Goal: Task Accomplishment & Management: Manage account settings

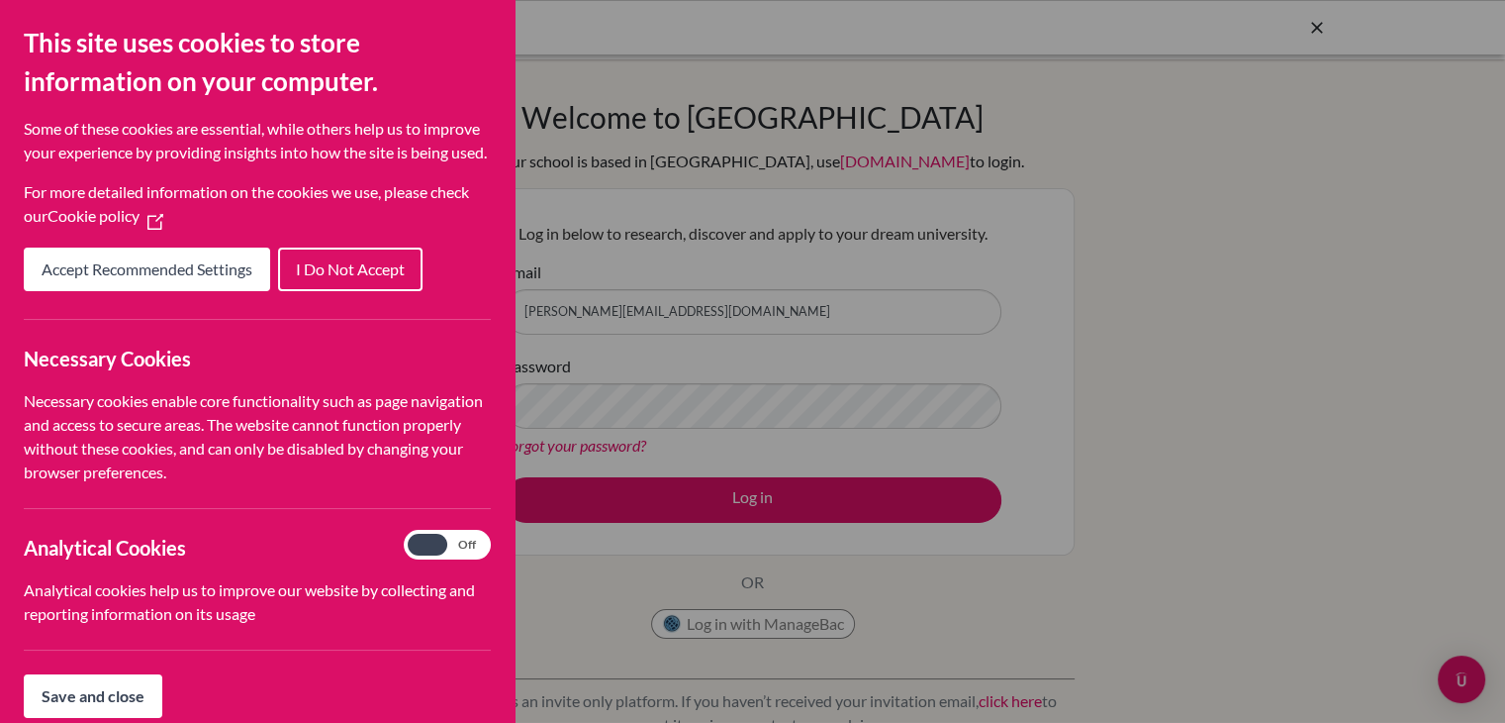
scroll to position [147, 0]
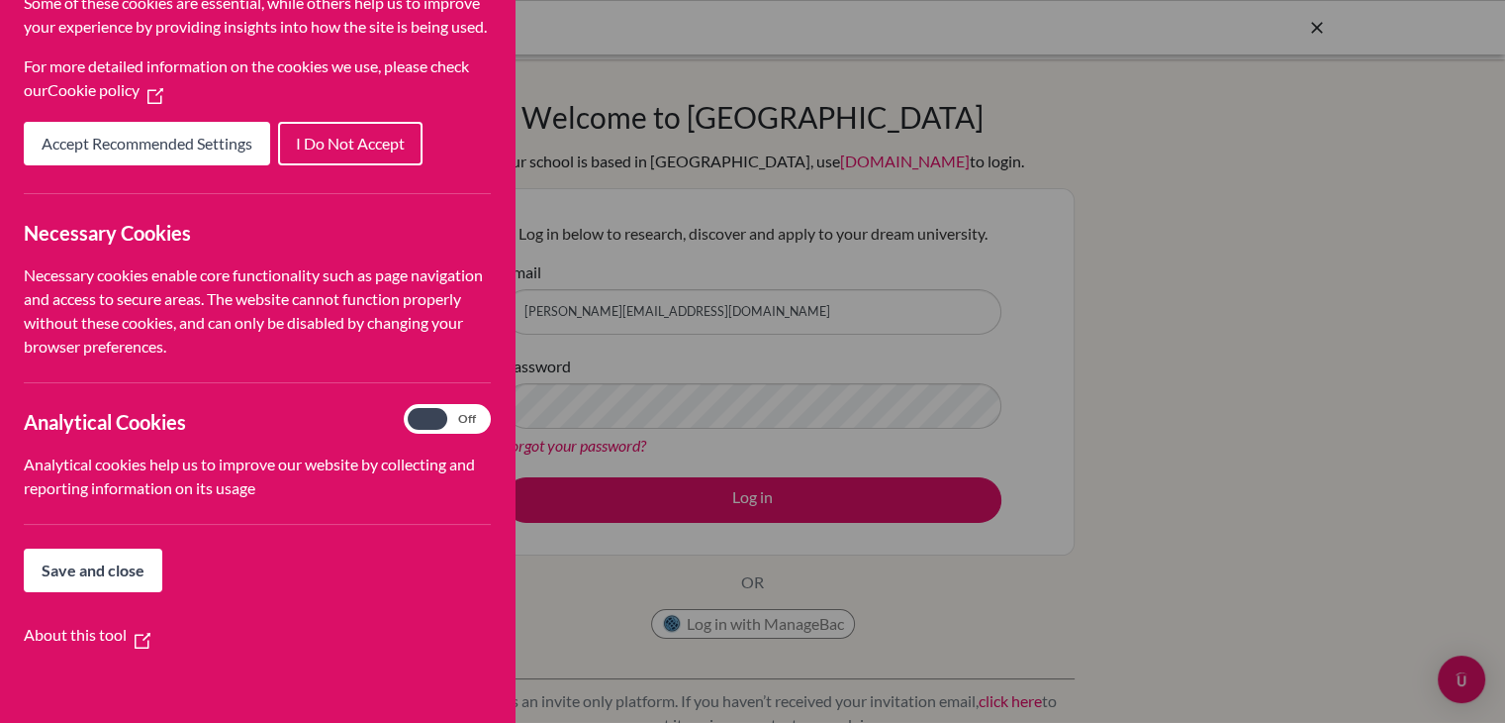
drag, startPoint x: 0, startPoint y: 0, endPoint x: 112, endPoint y: 579, distance: 589.7
click at [112, 579] on span "Save and close" at bounding box center [93, 569] width 103 height 19
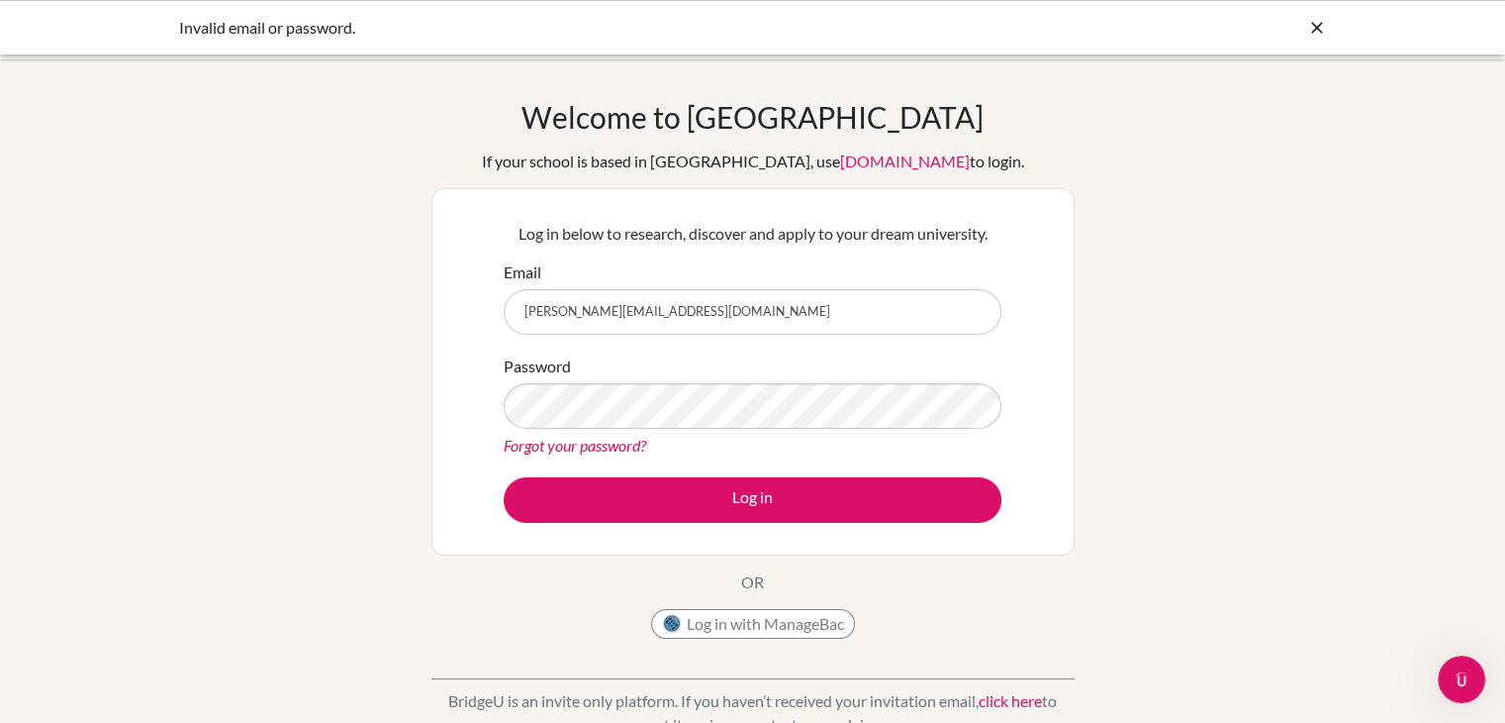
scroll to position [0, 0]
click at [600, 450] on link "Forgot your password?" at bounding box center [575, 444] width 143 height 19
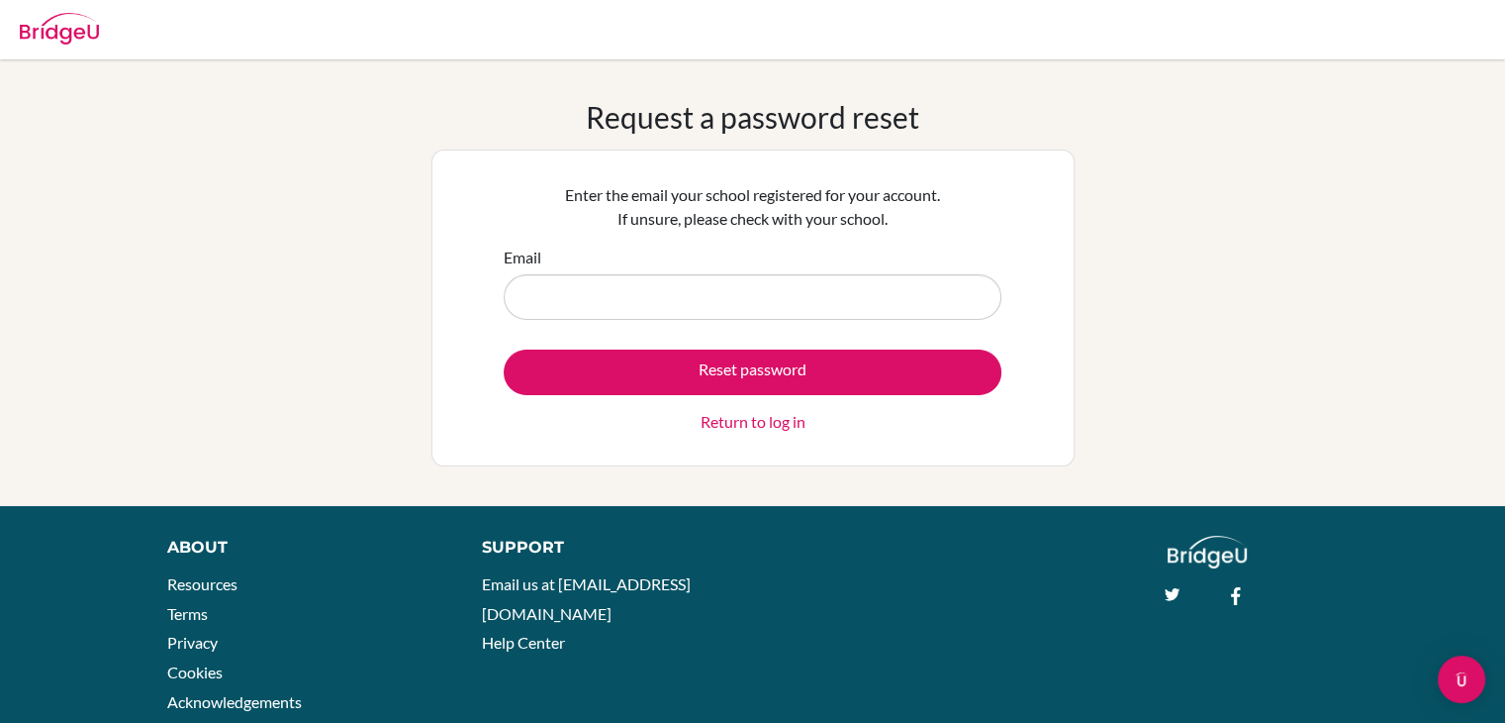
click at [741, 417] on link "Return to log in" at bounding box center [753, 422] width 105 height 24
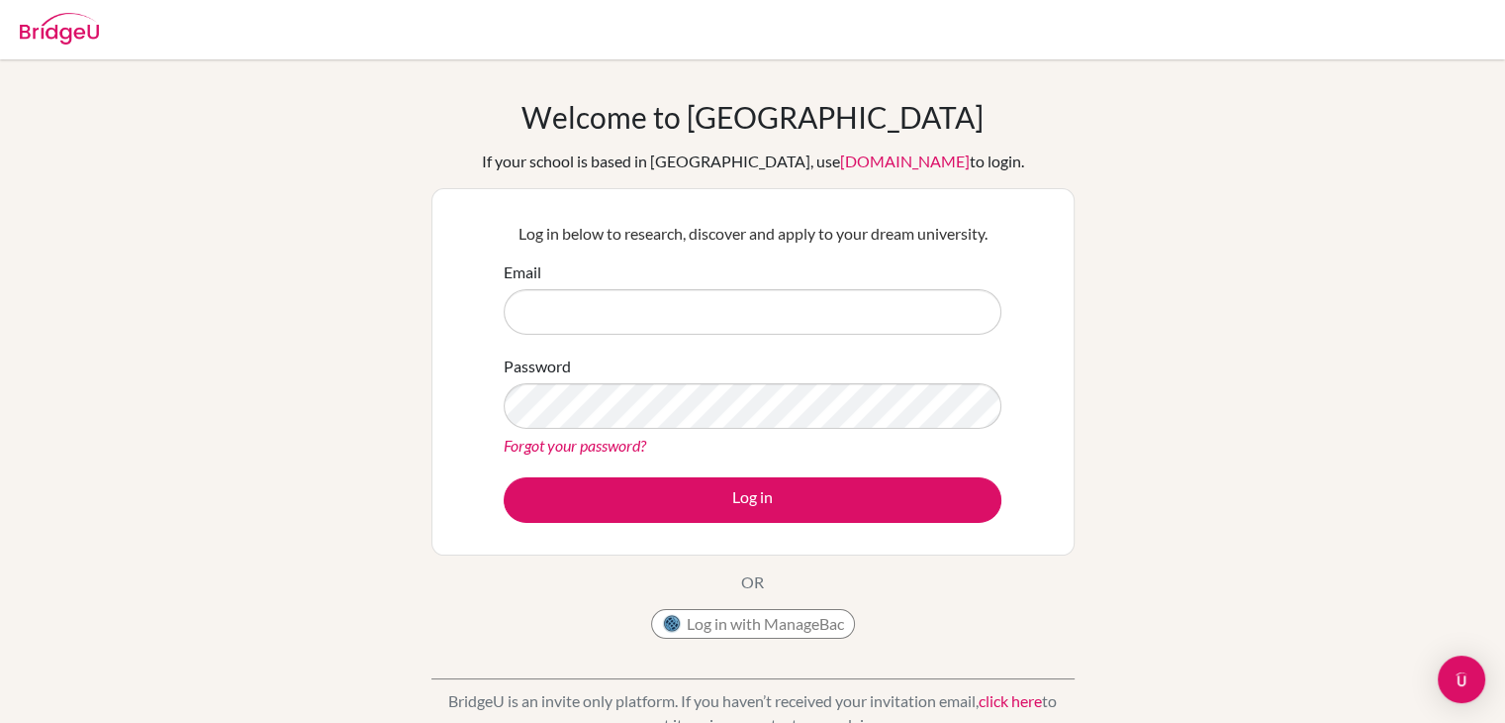
type input "[PERSON_NAME][EMAIL_ADDRESS][DOMAIN_NAME]"
click at [629, 440] on link "Forgot your password?" at bounding box center [575, 444] width 143 height 19
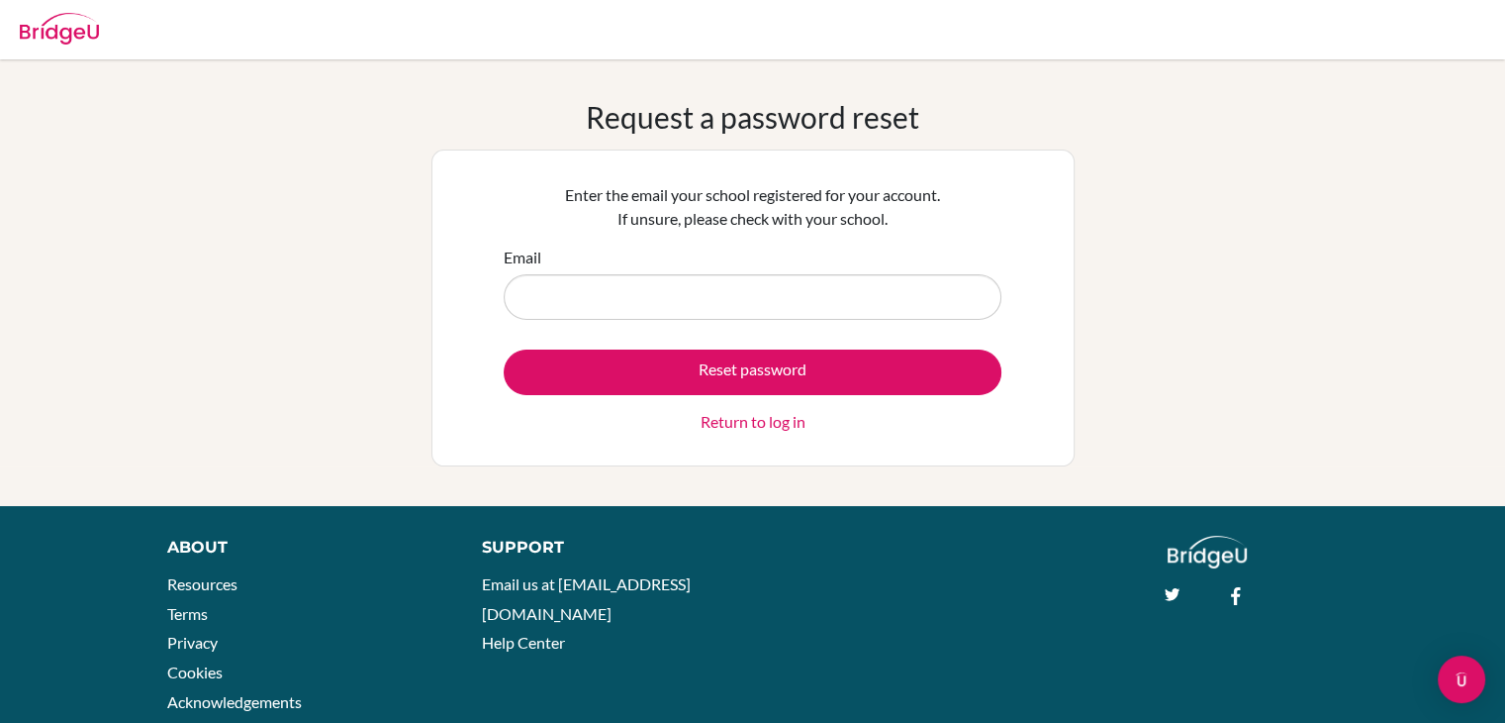
type input "[PERSON_NAME][EMAIL_ADDRESS][DOMAIN_NAME]"
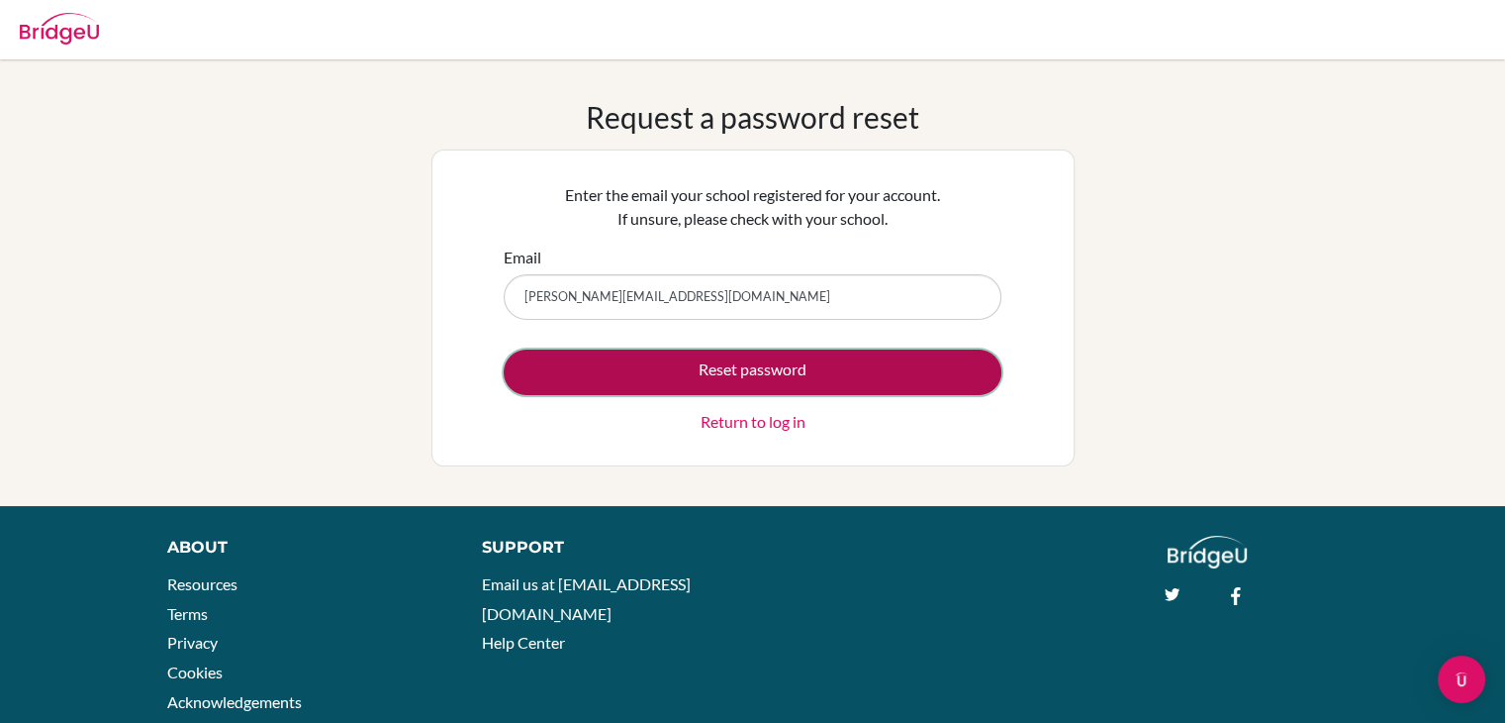
click at [674, 364] on button "Reset password" at bounding box center [753, 372] width 498 height 46
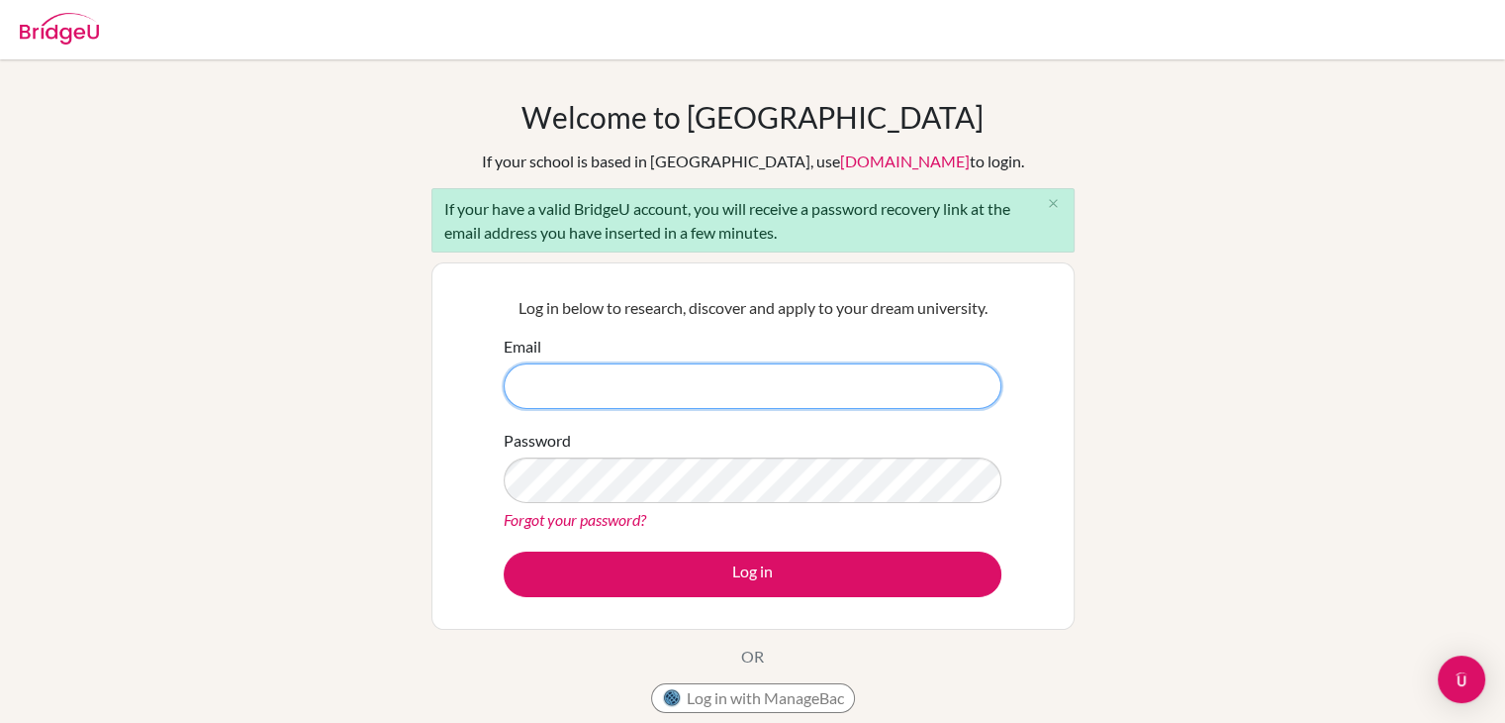
click at [771, 363] on input "Email" at bounding box center [753, 386] width 498 height 46
click at [566, 389] on input "[PERSON_NAME][EMAIL_ADDRESS][DOMAIN_NAME]" at bounding box center [753, 386] width 498 height 46
type input "[EMAIL_ADDRESS][DOMAIN_NAME]"
click at [626, 520] on link "Forgot your password?" at bounding box center [575, 519] width 143 height 19
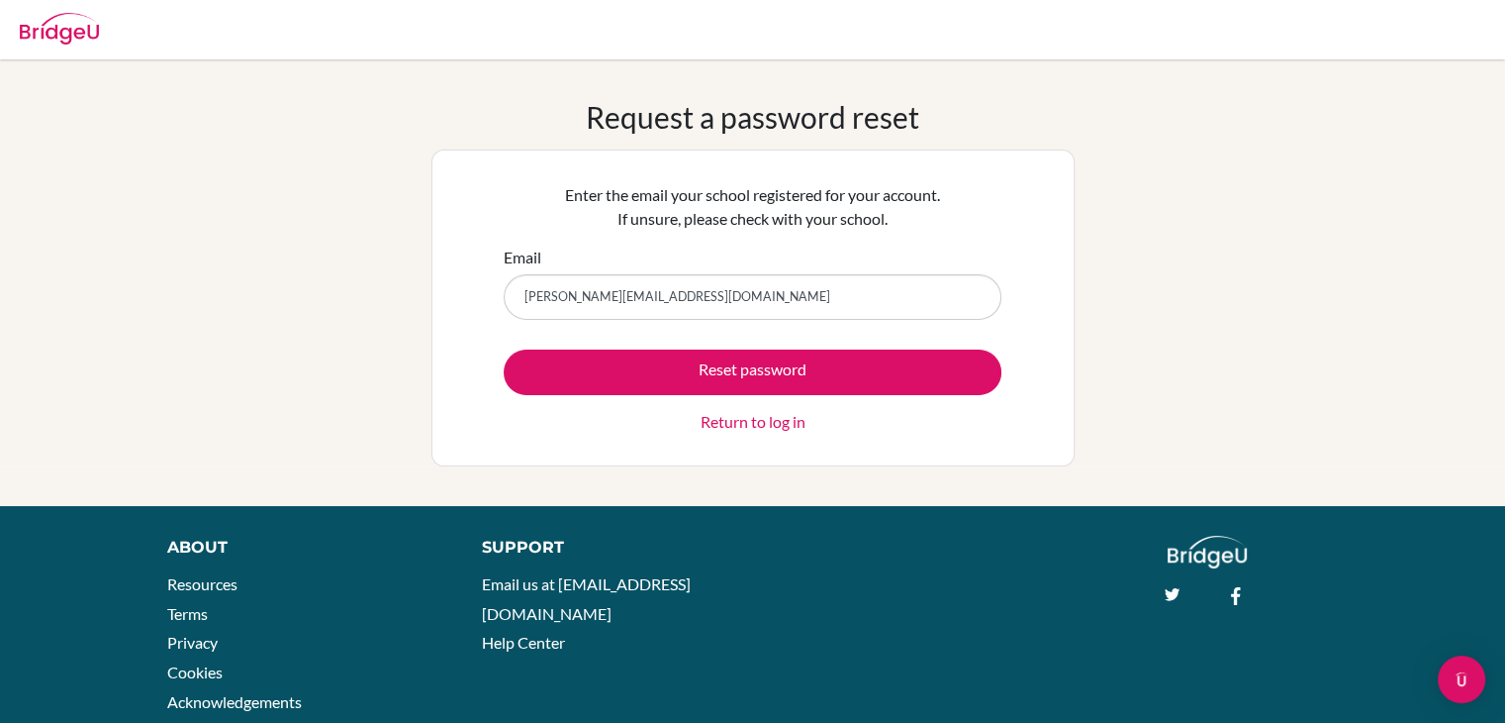
click at [564, 300] on input "hamza.i@asbsk.ac.th" at bounding box center [753, 297] width 498 height 46
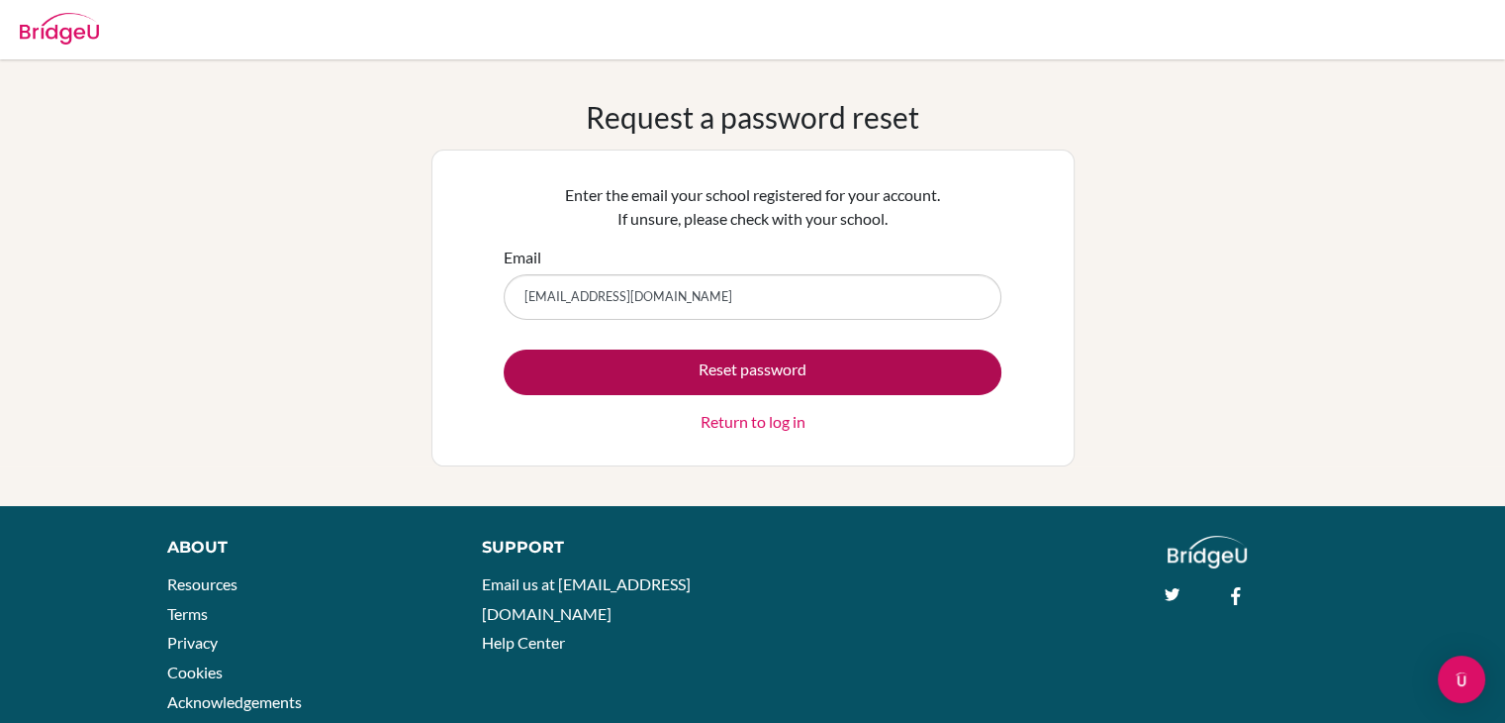
type input "[EMAIL_ADDRESS][DOMAIN_NAME]"
click at [609, 373] on button "Reset password" at bounding box center [753, 372] width 498 height 46
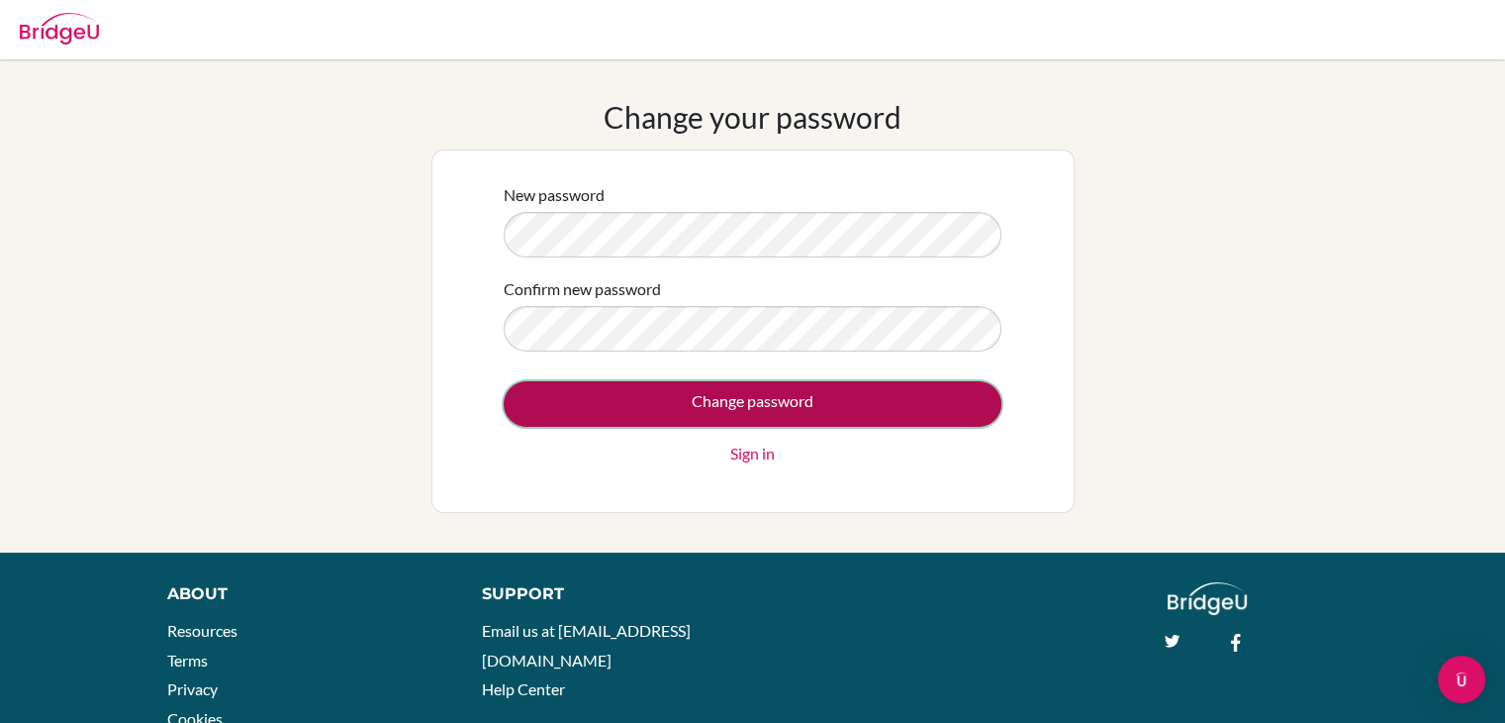
click at [804, 409] on input "Change password" at bounding box center [753, 404] width 498 height 46
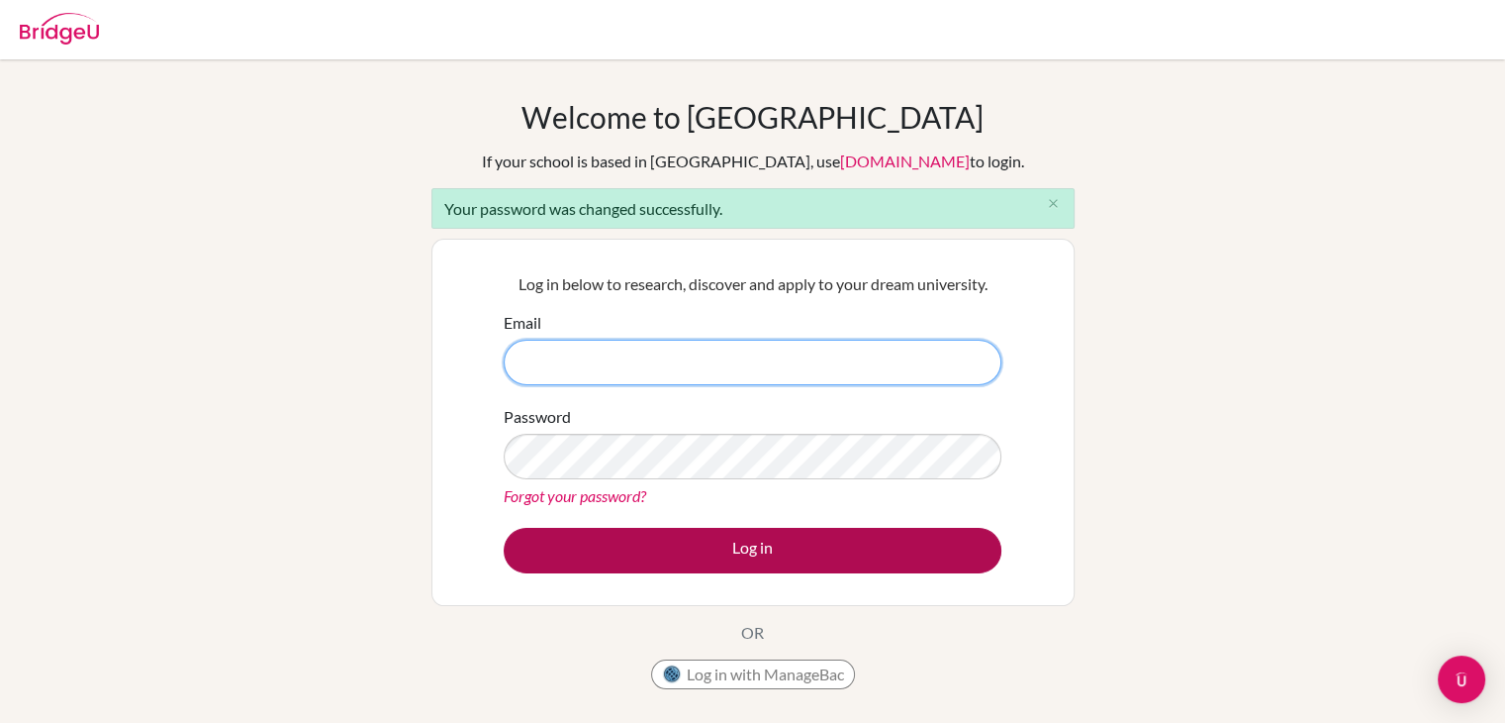
type input "[EMAIL_ADDRESS][DOMAIN_NAME]"
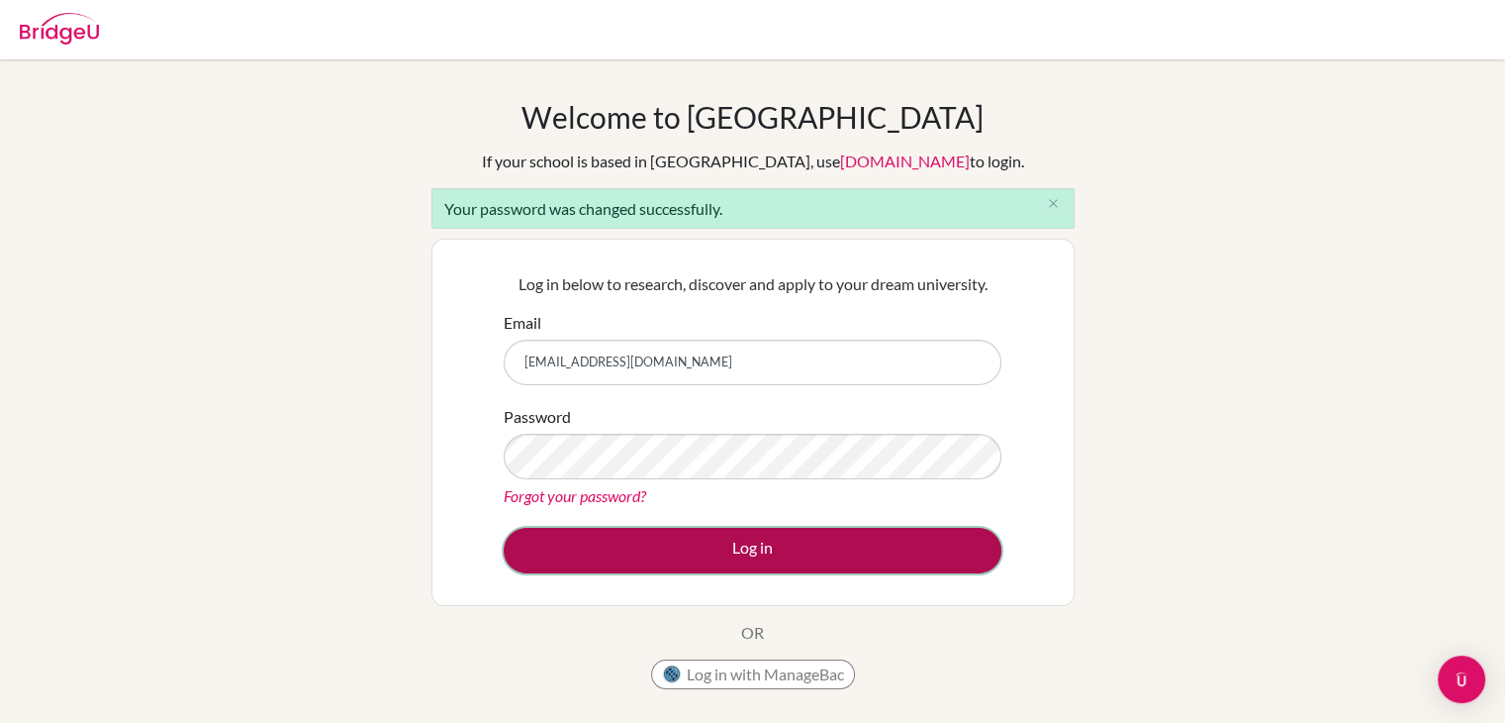
click at [680, 536] on button "Log in" at bounding box center [753, 551] width 498 height 46
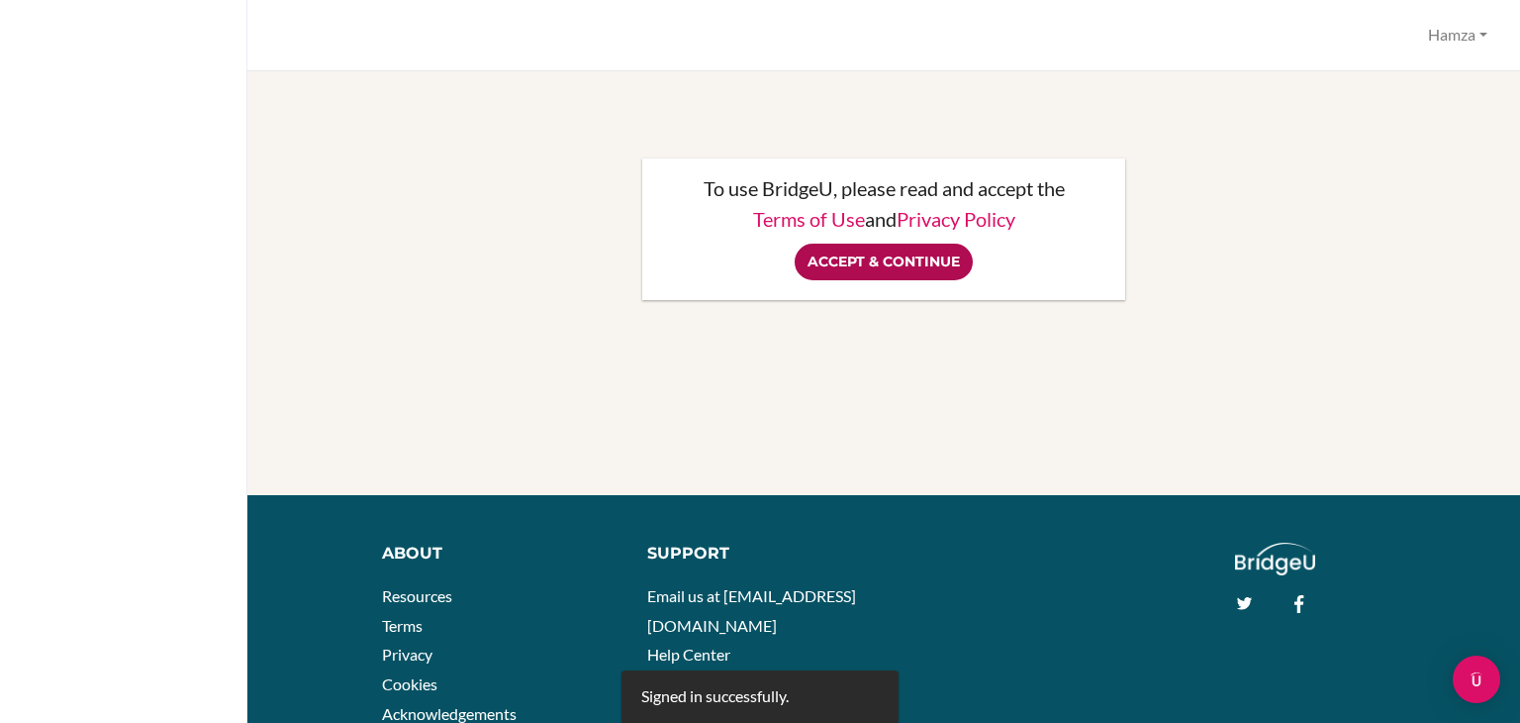
click at [840, 274] on input "Accept & Continue" at bounding box center [884, 261] width 178 height 37
